Goal: Use online tool/utility

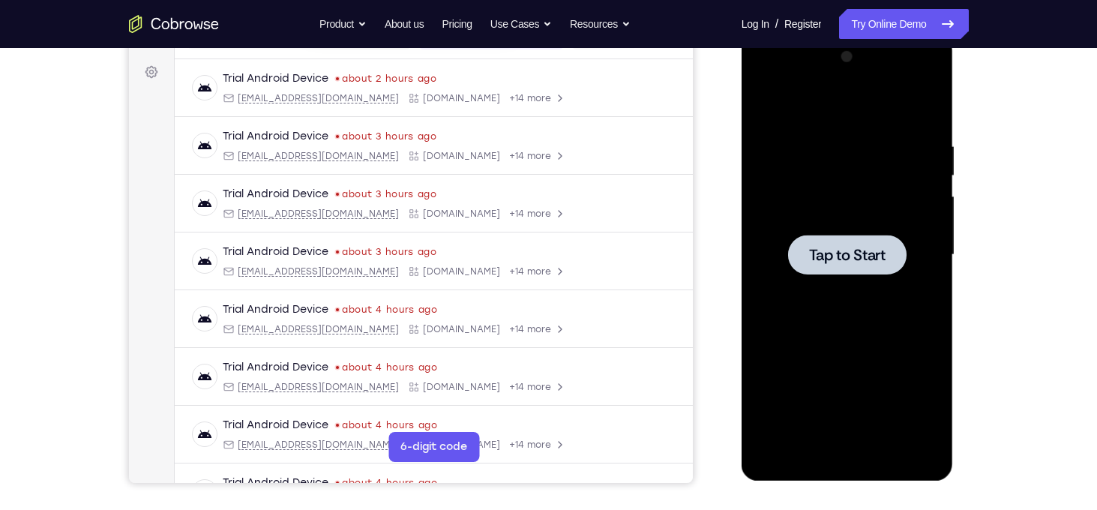
click at [853, 251] on span "Tap to Start" at bounding box center [847, 254] width 76 height 15
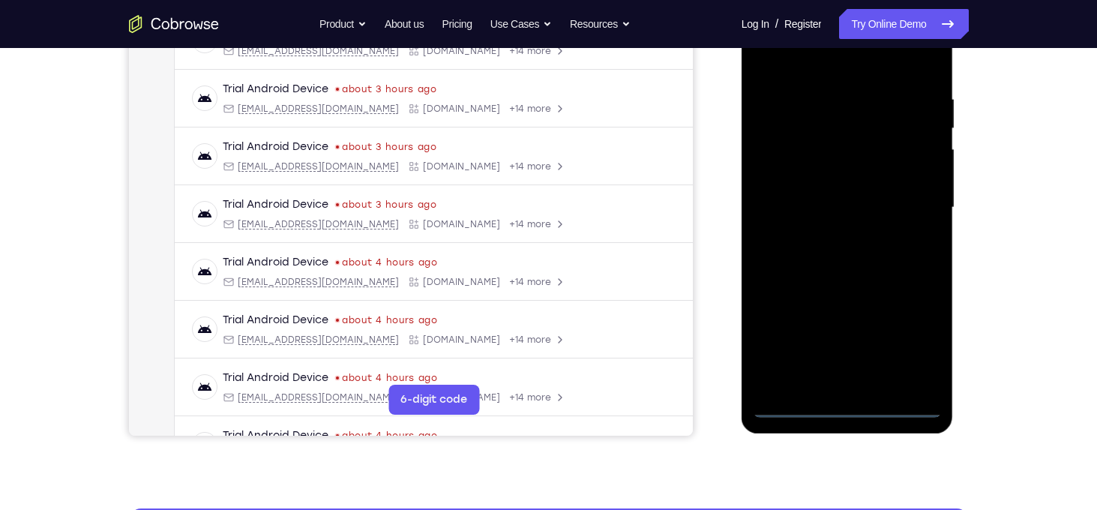
scroll to position [270, 0]
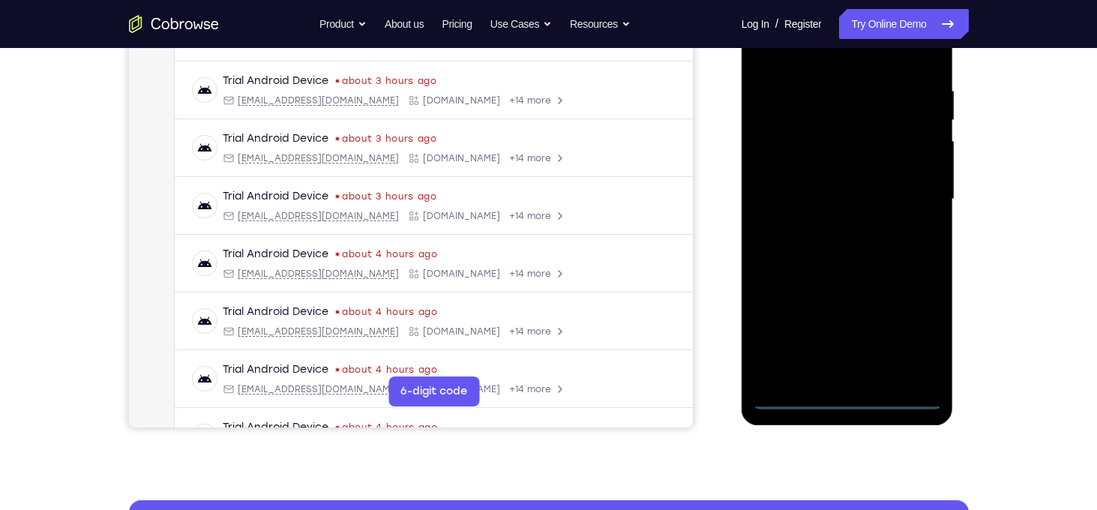
click at [851, 392] on div at bounding box center [847, 200] width 189 height 420
click at [855, 396] on div at bounding box center [847, 200] width 189 height 420
click at [911, 337] on div at bounding box center [847, 200] width 189 height 420
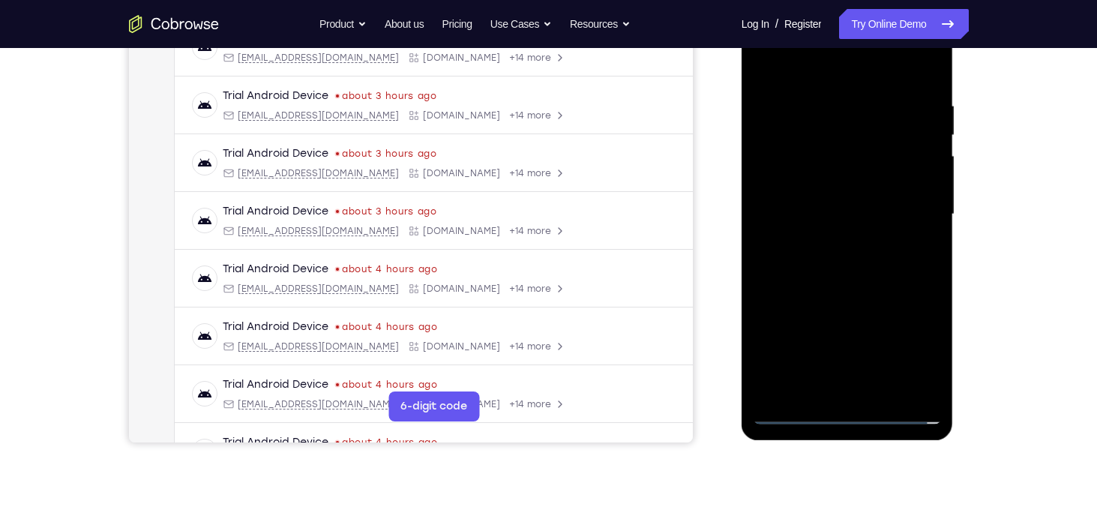
click at [815, 70] on div at bounding box center [847, 214] width 189 height 420
click at [909, 213] on div at bounding box center [847, 214] width 189 height 420
click at [863, 394] on div at bounding box center [847, 214] width 189 height 420
click at [834, 201] on div at bounding box center [847, 214] width 189 height 420
click at [801, 190] on div at bounding box center [847, 214] width 189 height 420
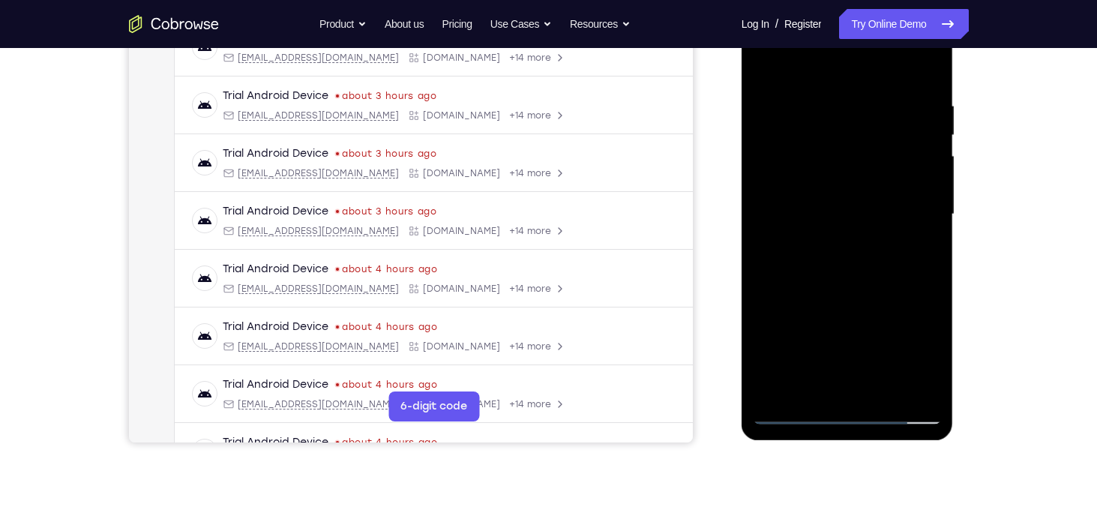
click at [822, 217] on div at bounding box center [847, 214] width 189 height 420
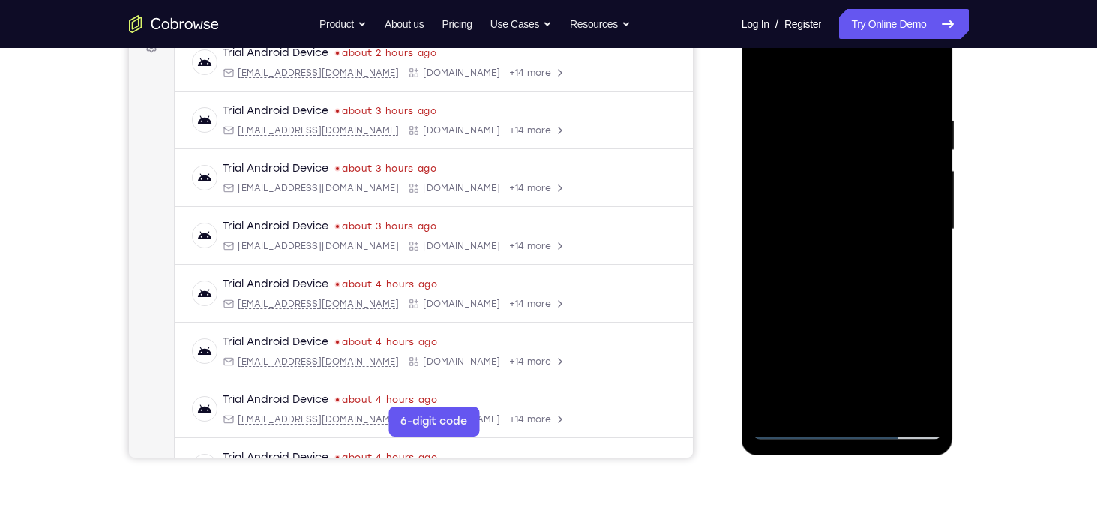
scroll to position [241, 0]
click at [854, 283] on div at bounding box center [847, 229] width 189 height 420
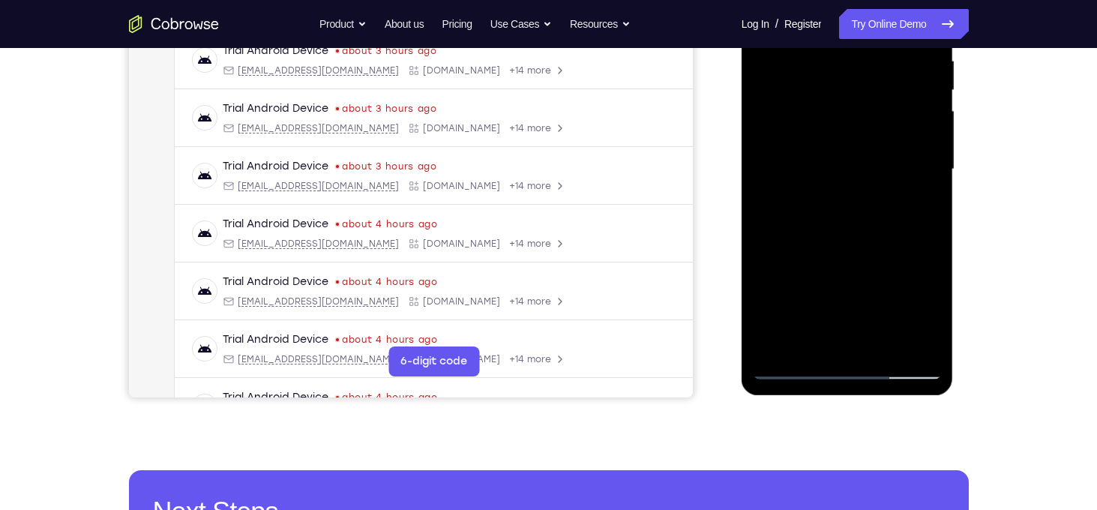
scroll to position [301, 0]
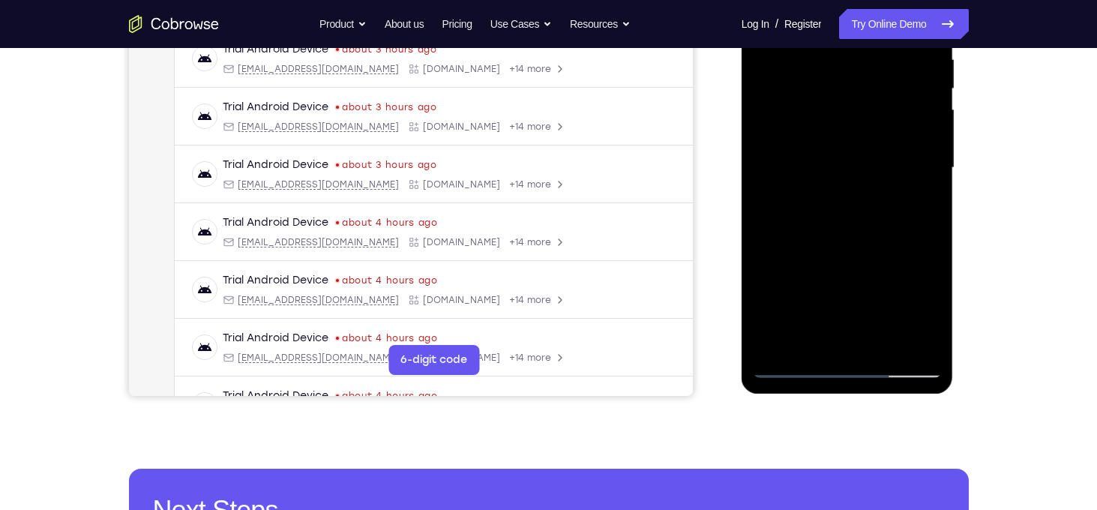
click at [870, 236] on div at bounding box center [847, 168] width 189 height 420
click at [881, 344] on div at bounding box center [847, 168] width 189 height 420
click at [844, 250] on div at bounding box center [847, 168] width 189 height 420
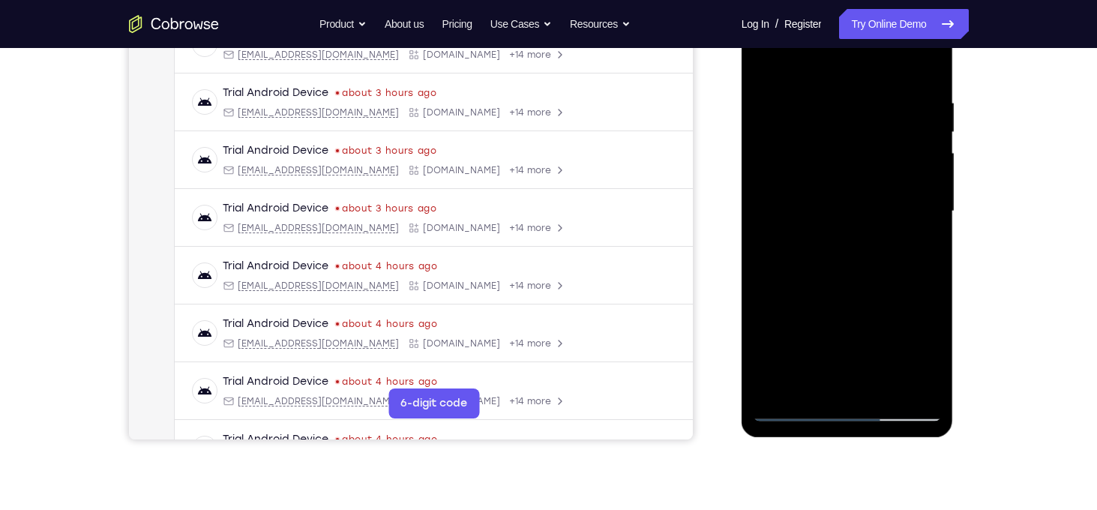
scroll to position [257, 0]
click at [771, 60] on div at bounding box center [847, 212] width 189 height 420
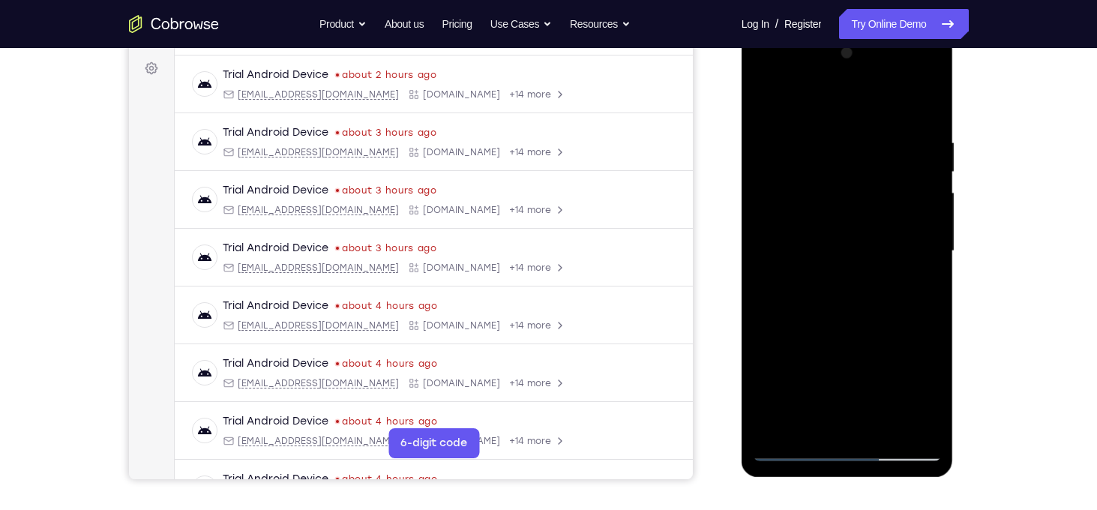
scroll to position [217, 0]
click at [929, 99] on div at bounding box center [847, 252] width 189 height 420
click at [865, 177] on div at bounding box center [847, 252] width 189 height 420
click at [773, 177] on div at bounding box center [847, 252] width 189 height 420
drag, startPoint x: 818, startPoint y: 111, endPoint x: 762, endPoint y: 359, distance: 254.4
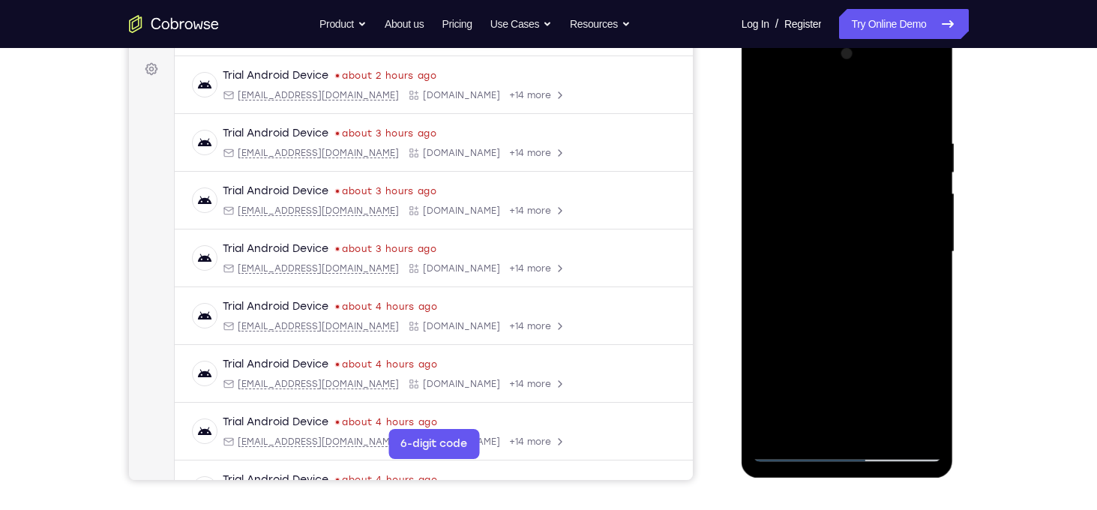
click at [762, 359] on div at bounding box center [847, 252] width 189 height 420
drag, startPoint x: 859, startPoint y: 149, endPoint x: 846, endPoint y: 327, distance: 178.1
click at [846, 327] on div at bounding box center [847, 252] width 189 height 420
click at [767, 101] on div at bounding box center [847, 252] width 189 height 420
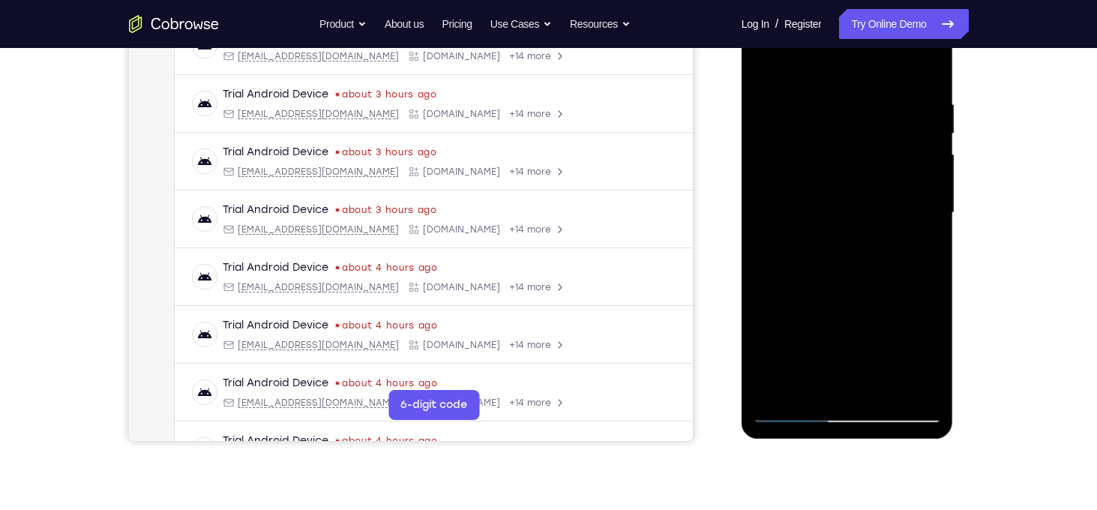
scroll to position [254, 0]
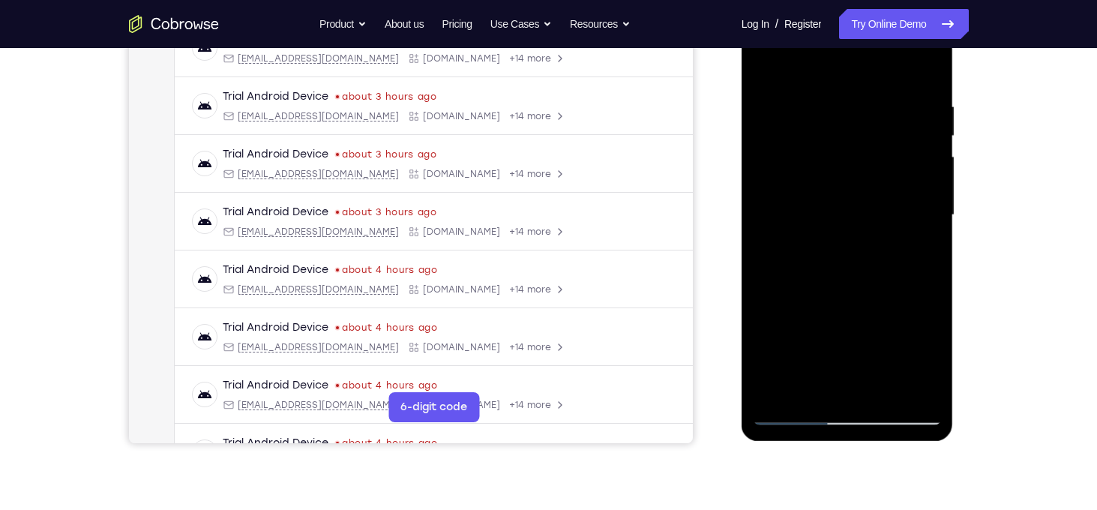
click at [836, 88] on div at bounding box center [847, 215] width 189 height 420
click at [912, 184] on div at bounding box center [847, 215] width 189 height 420
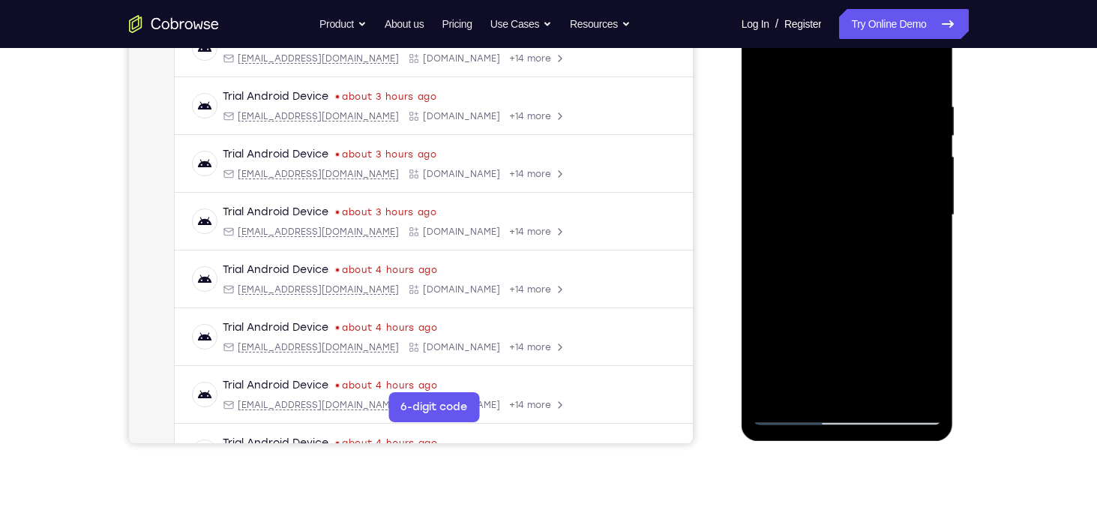
click at [912, 184] on div at bounding box center [847, 215] width 189 height 420
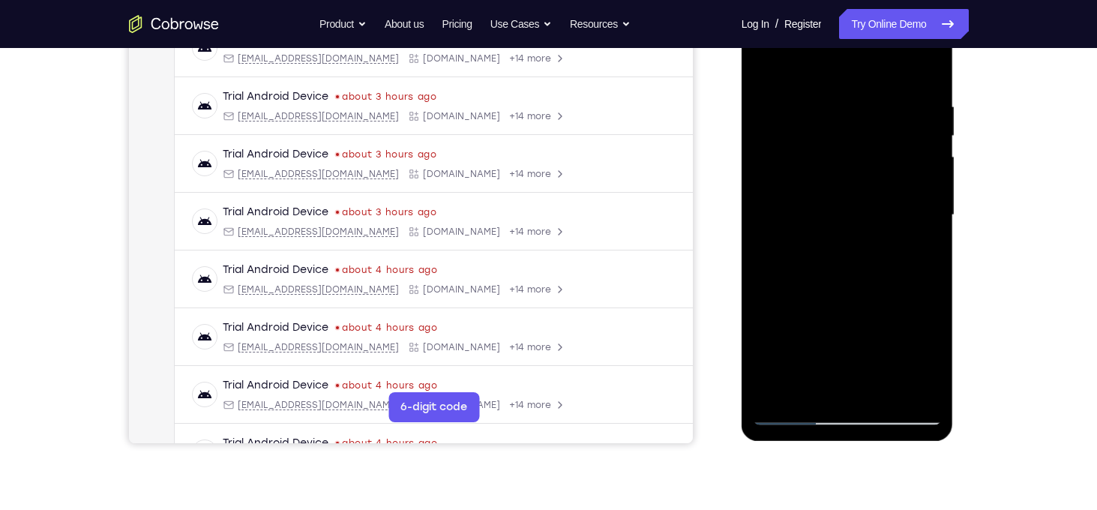
click at [923, 71] on div at bounding box center [847, 215] width 189 height 420
click at [926, 63] on div at bounding box center [847, 215] width 189 height 420
click at [765, 67] on div at bounding box center [847, 215] width 189 height 420
click at [917, 391] on div at bounding box center [847, 215] width 189 height 420
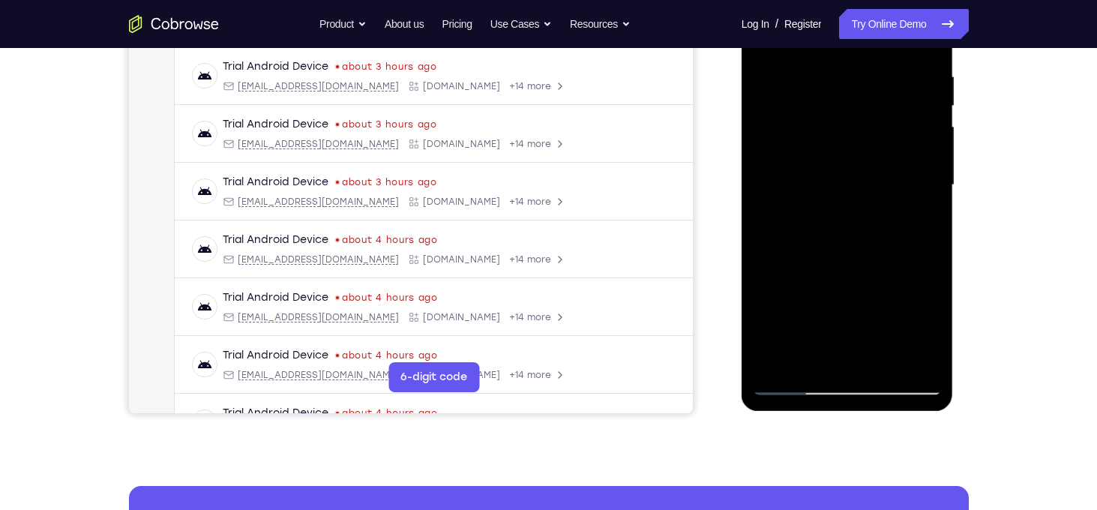
click at [780, 361] on div at bounding box center [847, 185] width 189 height 420
click at [919, 360] on div at bounding box center [847, 185] width 189 height 420
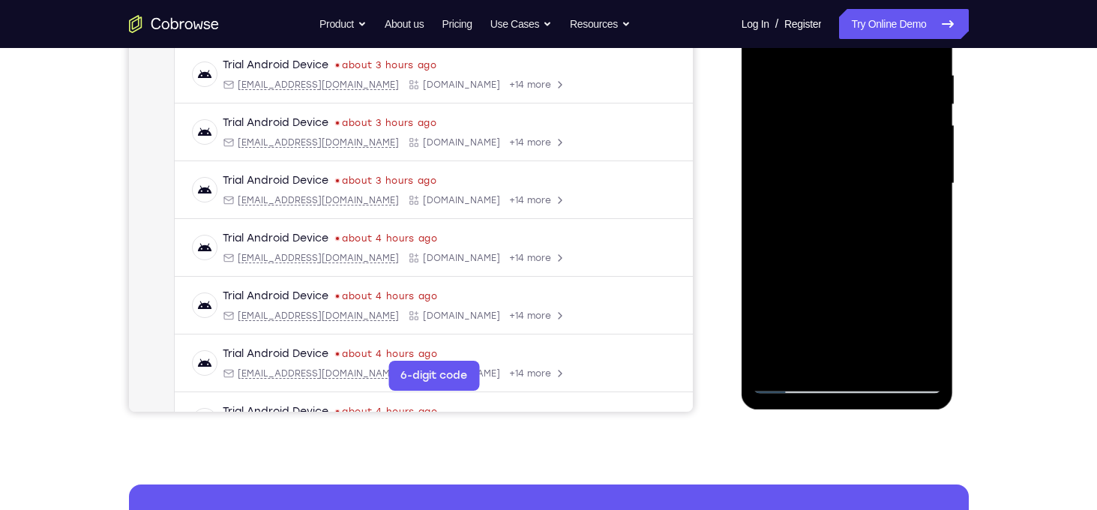
click at [780, 356] on div at bounding box center [847, 184] width 189 height 420
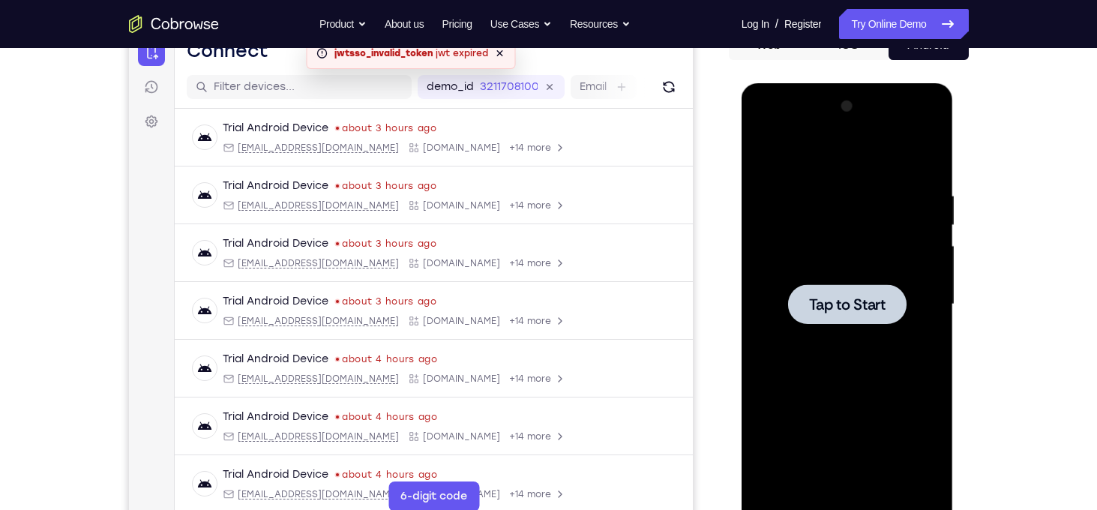
scroll to position [0, 0]
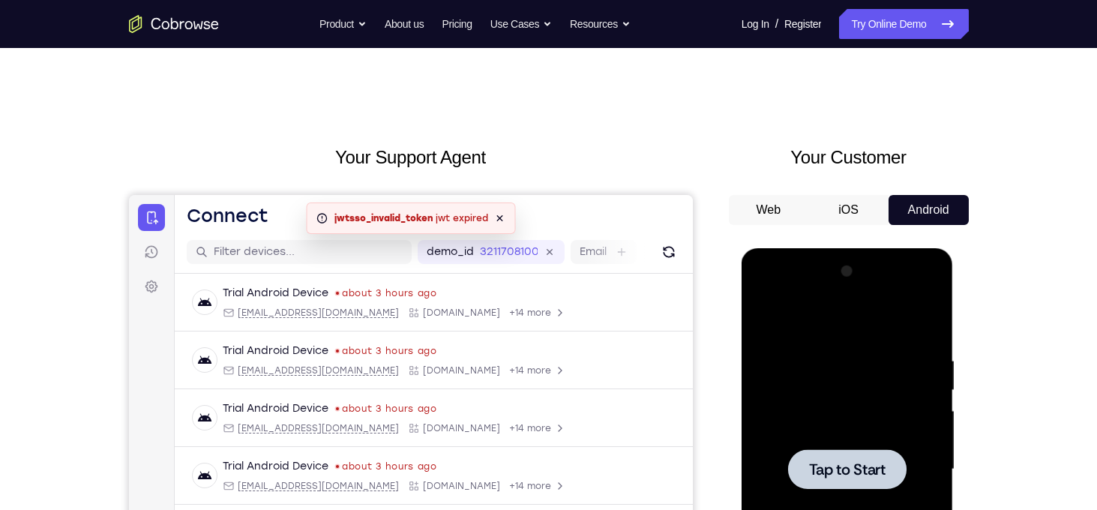
click at [502, 229] on div "An error has occurred : jwtsso_invalid_token jwt expired Dismiss" at bounding box center [410, 217] width 209 height 31
click at [502, 220] on icon at bounding box center [499, 218] width 6 height 6
